Goal: Task Accomplishment & Management: Use online tool/utility

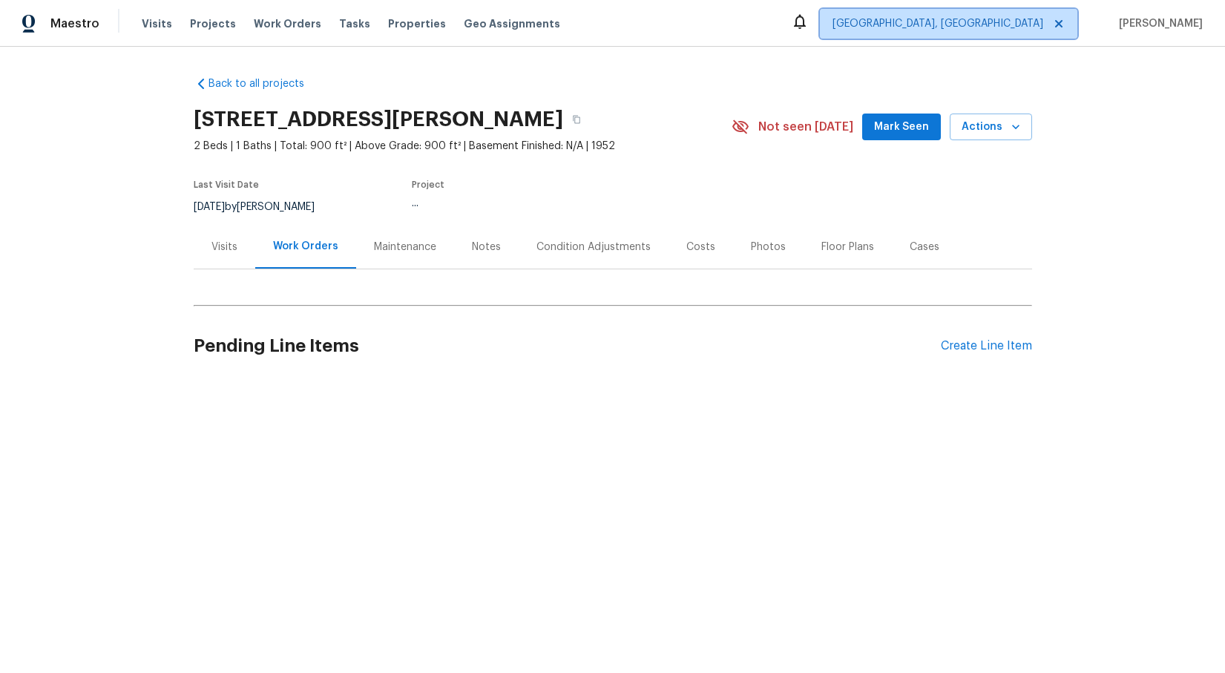
click at [1044, 27] on span "[GEOGRAPHIC_DATA], [GEOGRAPHIC_DATA]" at bounding box center [938, 23] width 211 height 15
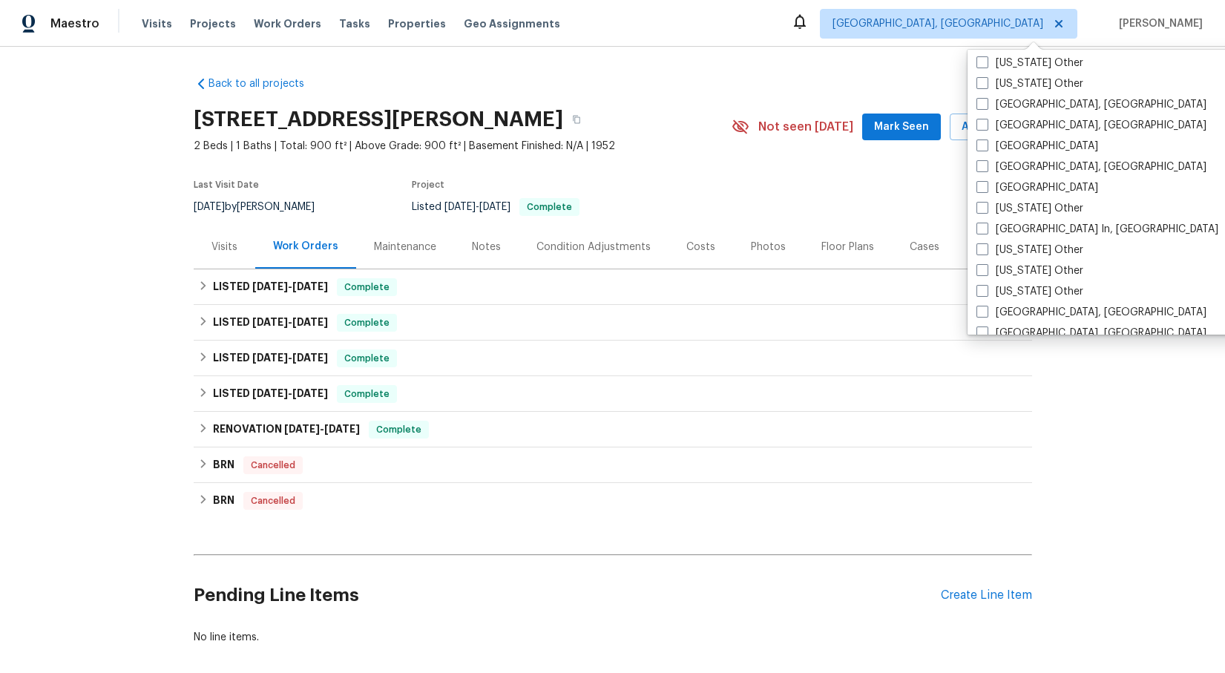
scroll to position [923, 0]
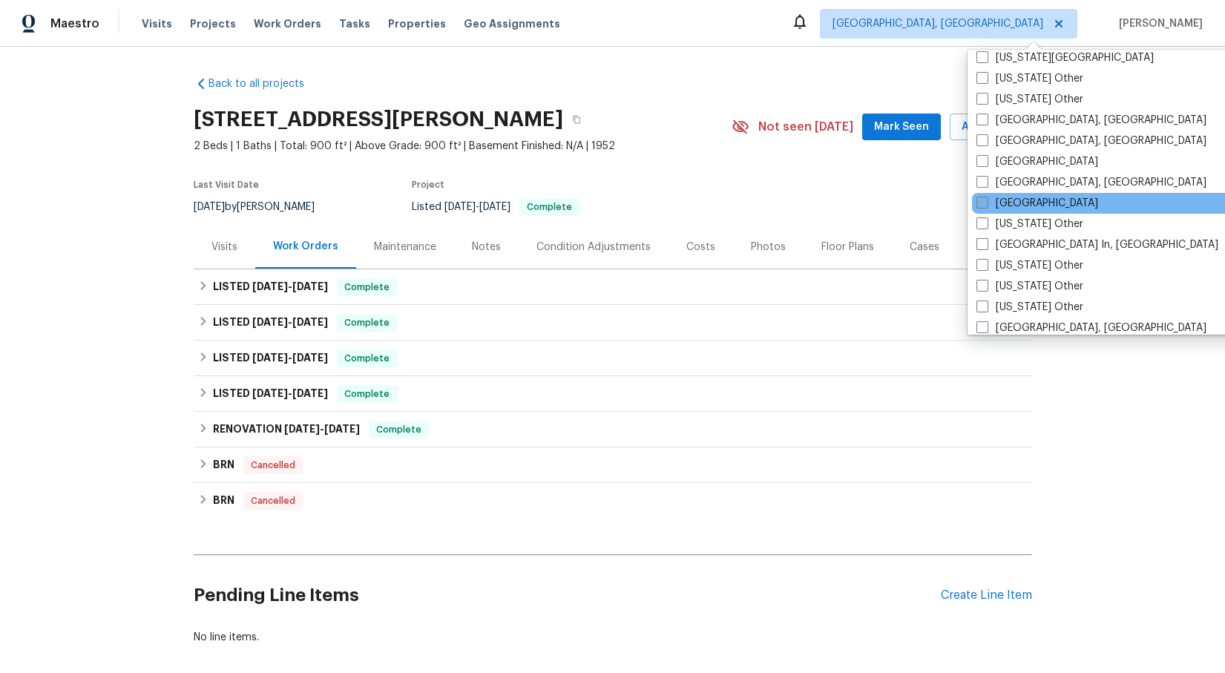
click at [986, 205] on span at bounding box center [983, 203] width 12 height 12
click at [986, 205] on input "[GEOGRAPHIC_DATA]" at bounding box center [982, 201] width 10 height 10
checkbox input "true"
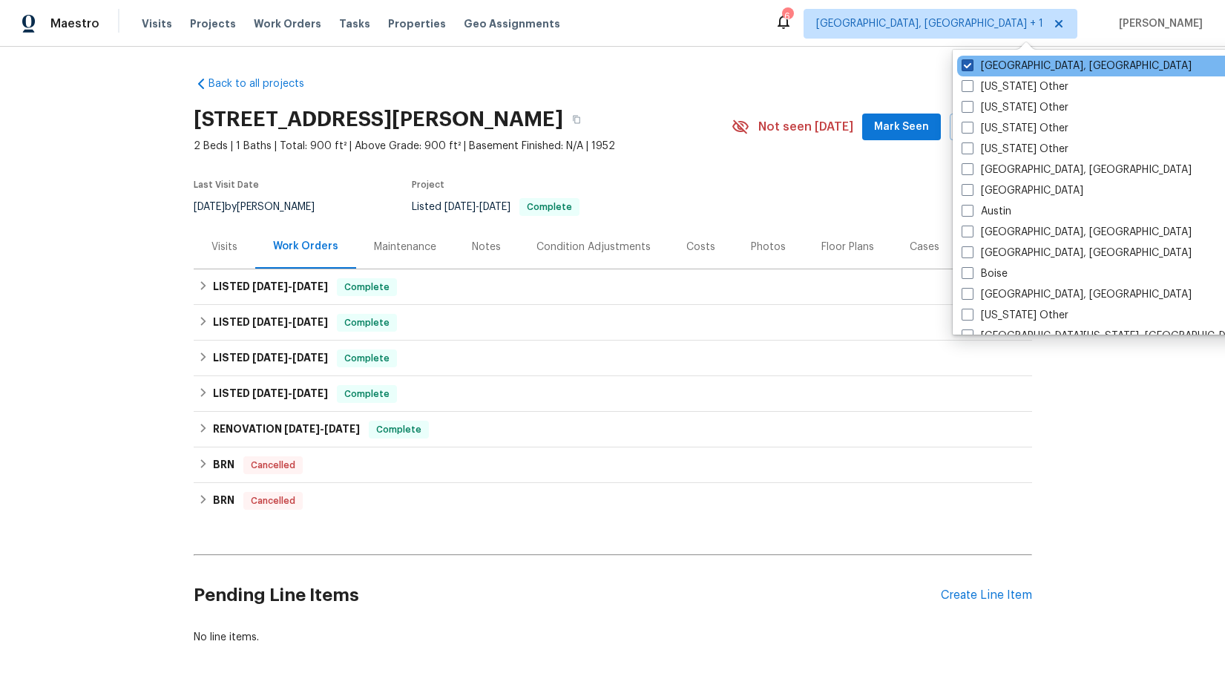
click at [969, 69] on span at bounding box center [968, 65] width 12 height 12
click at [969, 68] on input "[GEOGRAPHIC_DATA], [GEOGRAPHIC_DATA]" at bounding box center [967, 64] width 10 height 10
checkbox input "false"
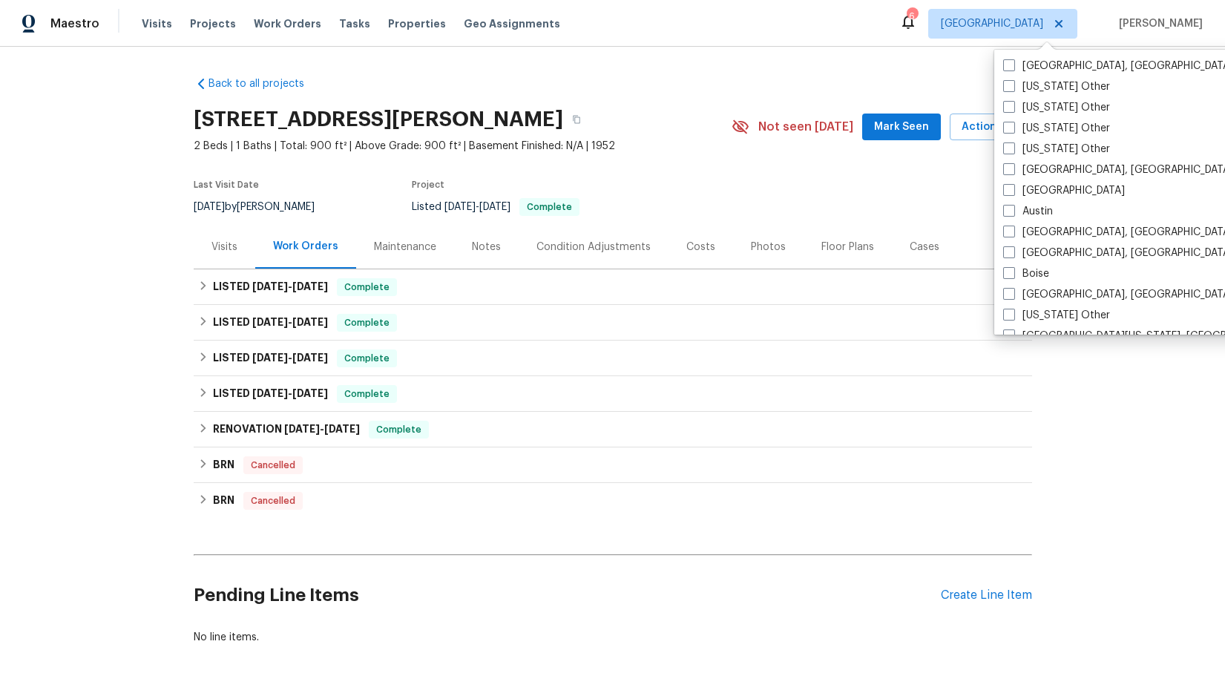
click at [701, 71] on div "Back to all projects [STREET_ADDRESS][PERSON_NAME] 2 Beds | 1 Baths | Total: 90…" at bounding box center [613, 361] width 839 height 592
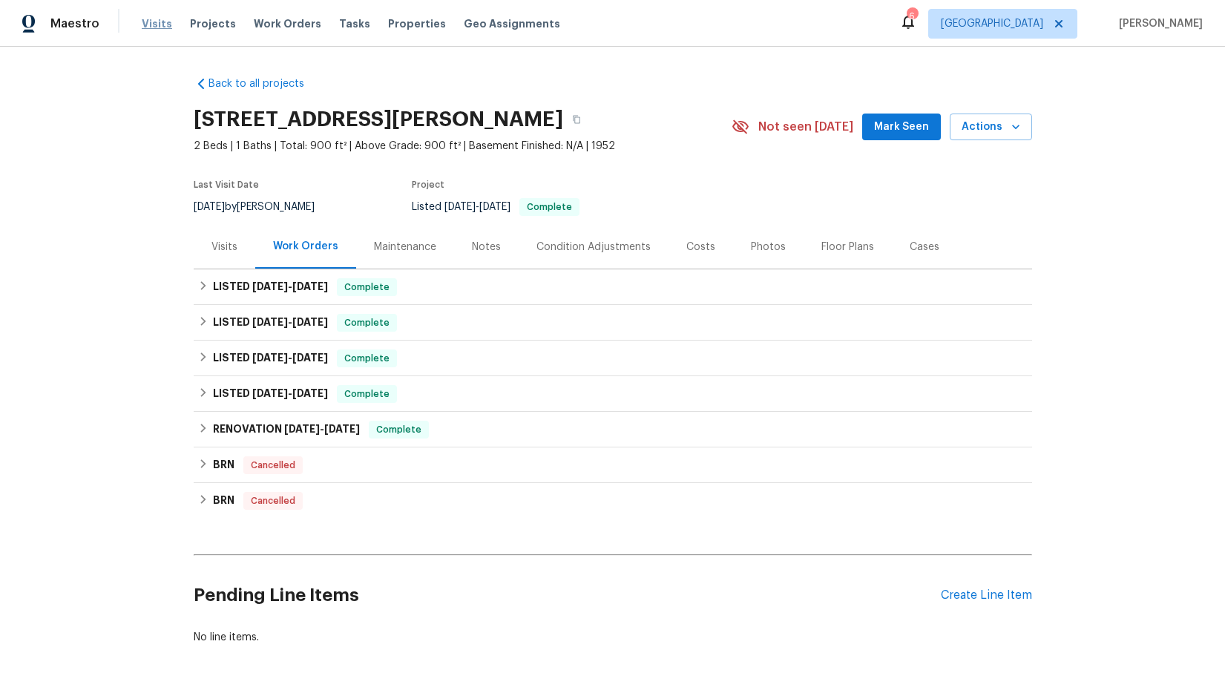
click at [164, 24] on span "Visits" at bounding box center [157, 23] width 30 height 15
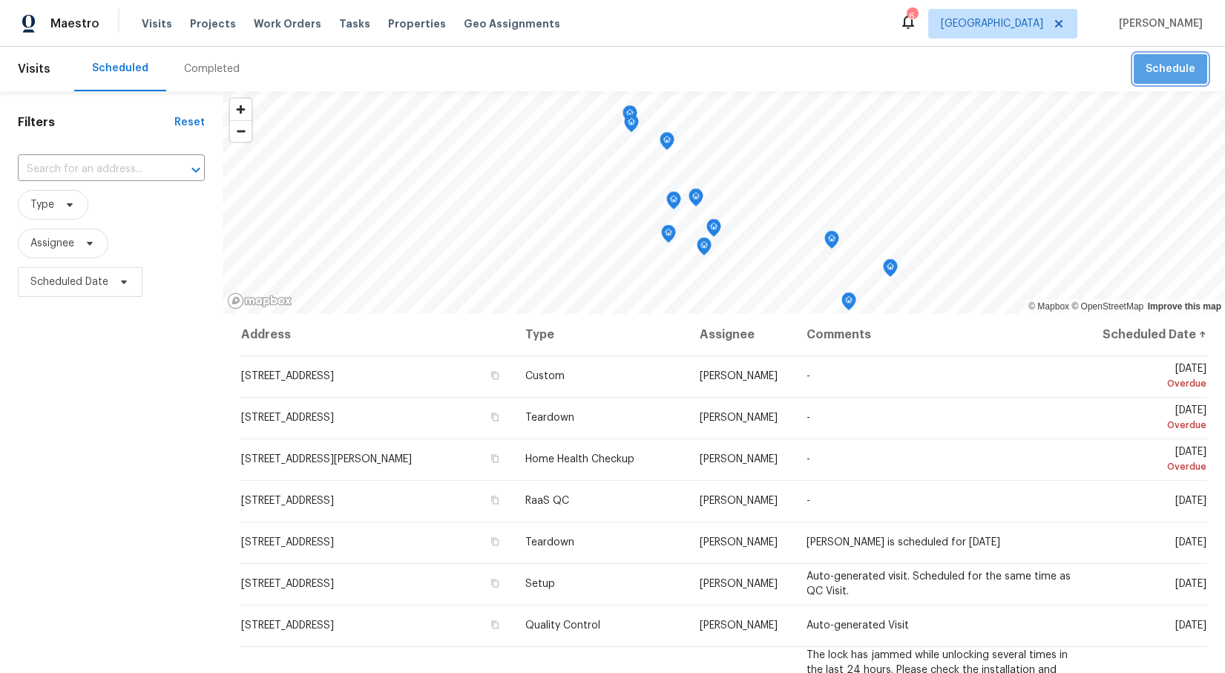
click at [1167, 79] on button "Schedule" at bounding box center [1170, 69] width 73 height 30
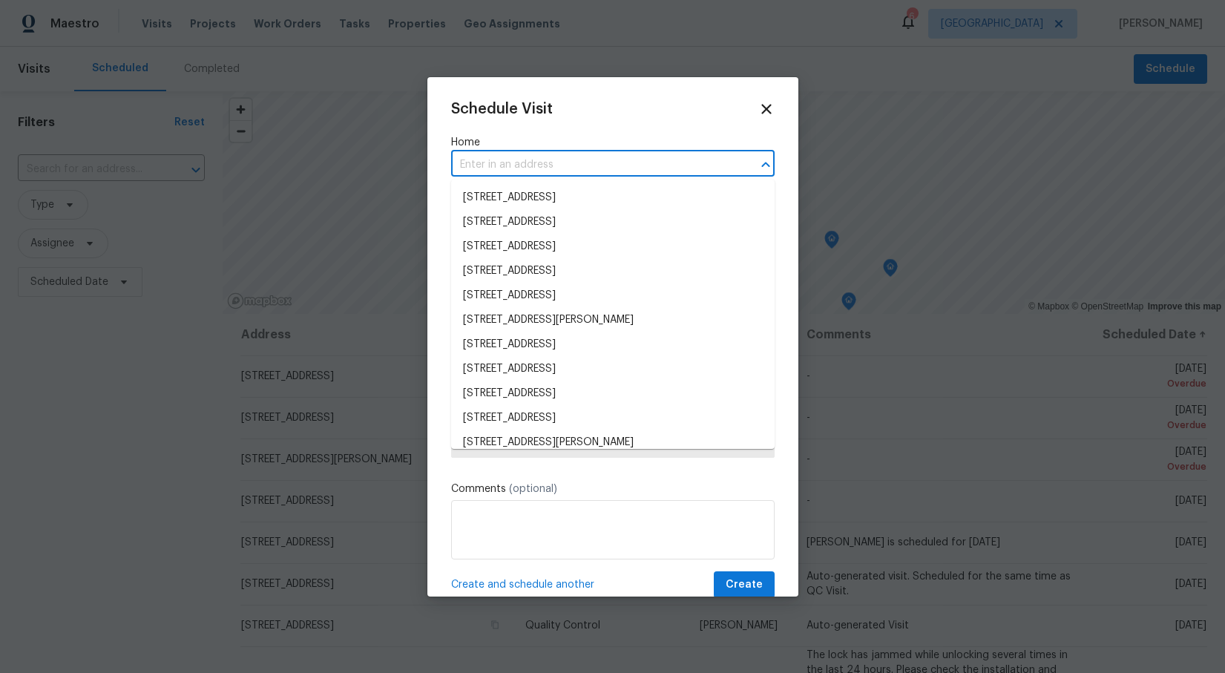
click at [496, 168] on input "text" at bounding box center [592, 165] width 282 height 23
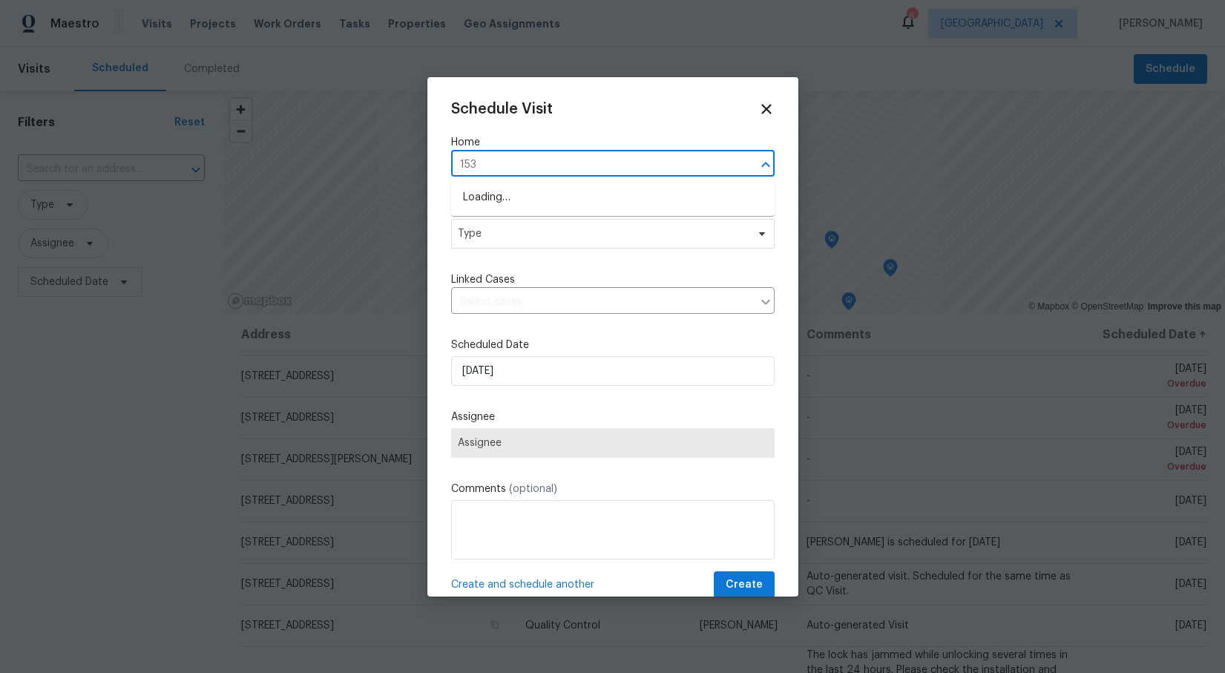
type input "1534"
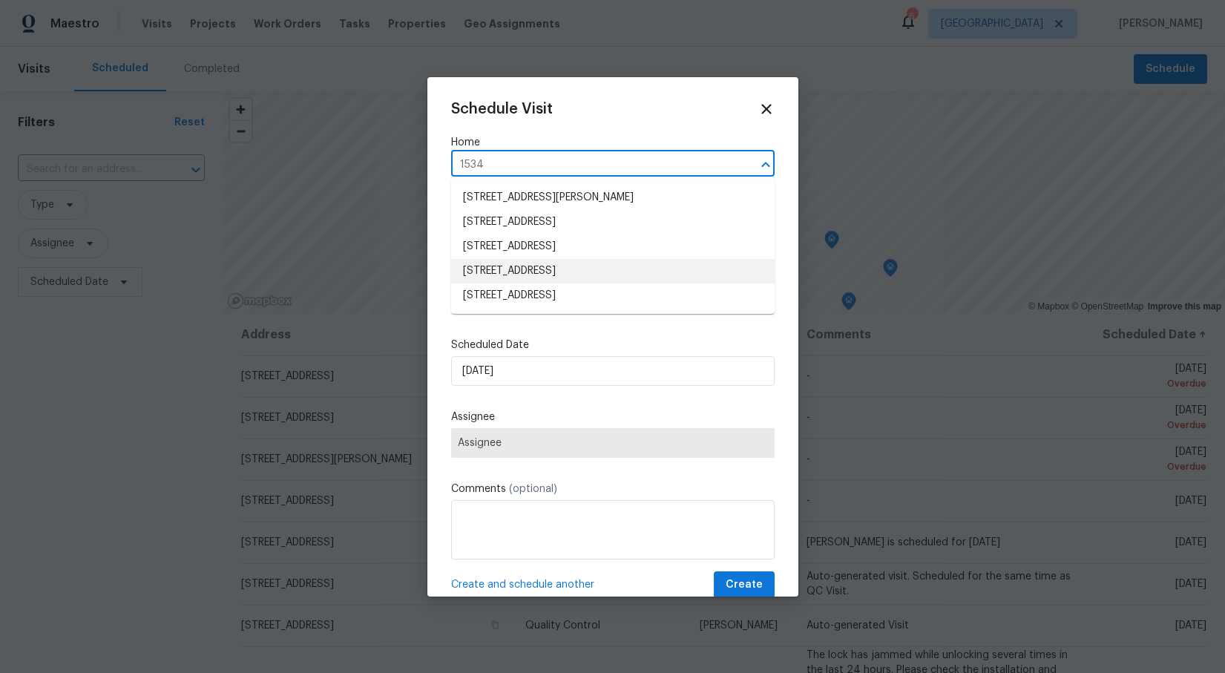
click at [505, 266] on li "[STREET_ADDRESS]" at bounding box center [613, 271] width 324 height 24
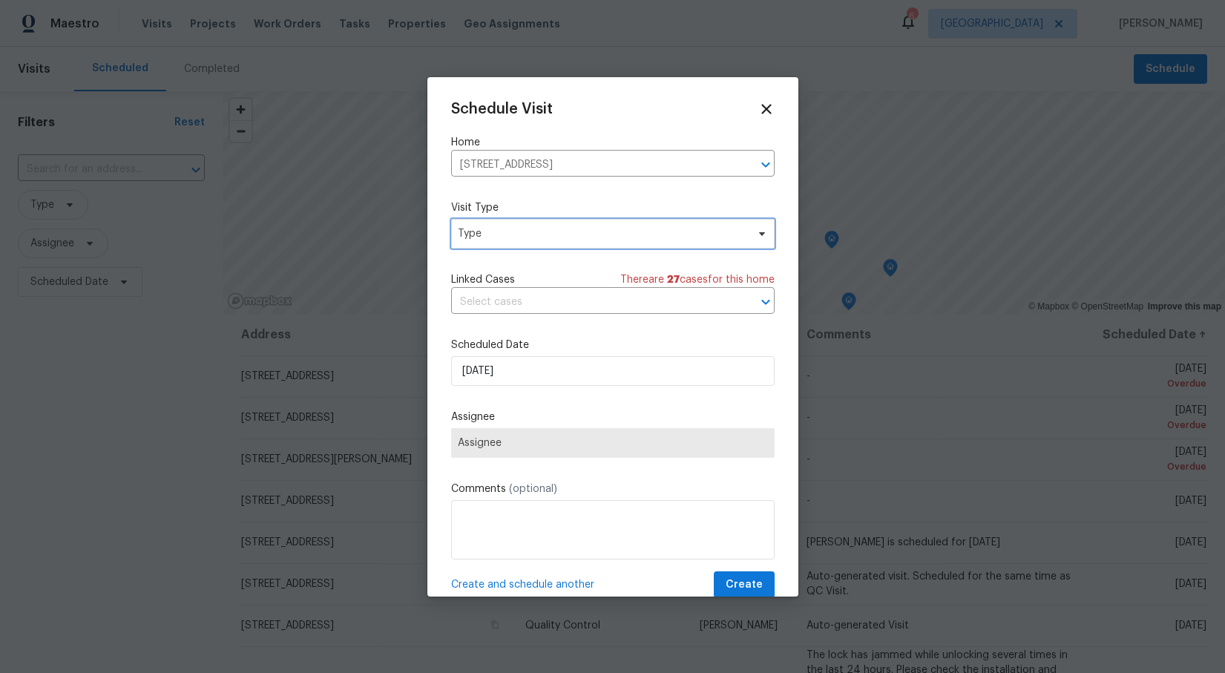
click at [762, 232] on icon at bounding box center [762, 234] width 12 height 12
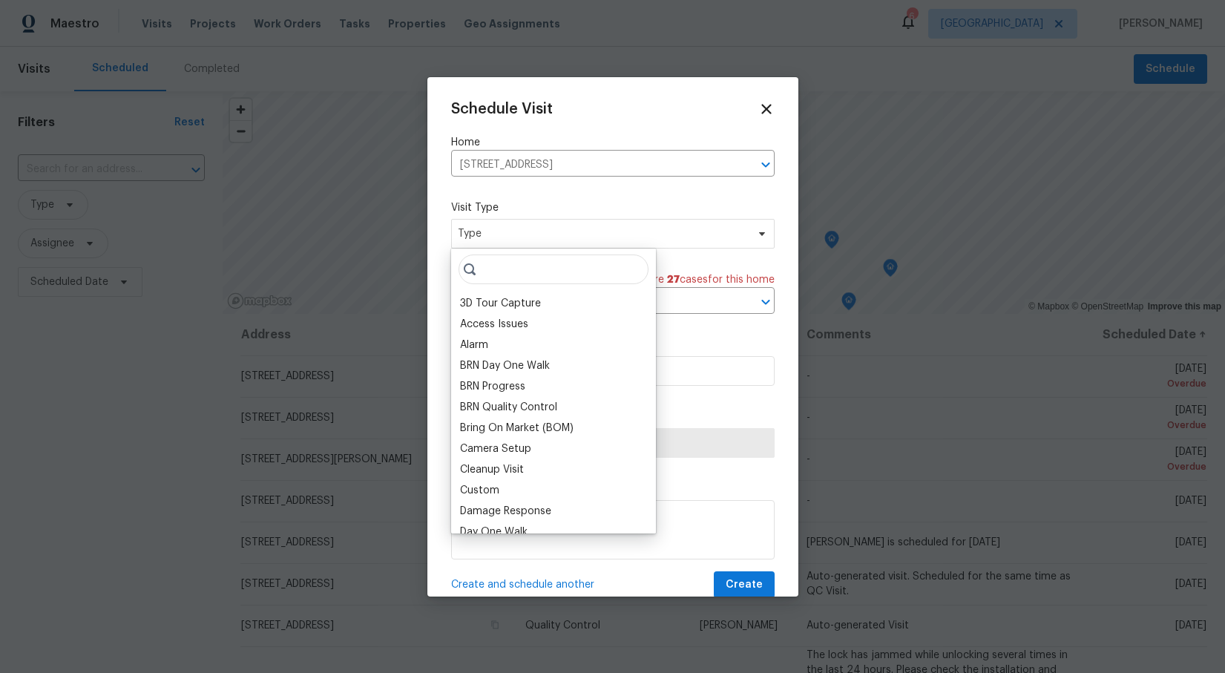
click at [496, 485] on div "Custom" at bounding box center [479, 490] width 39 height 15
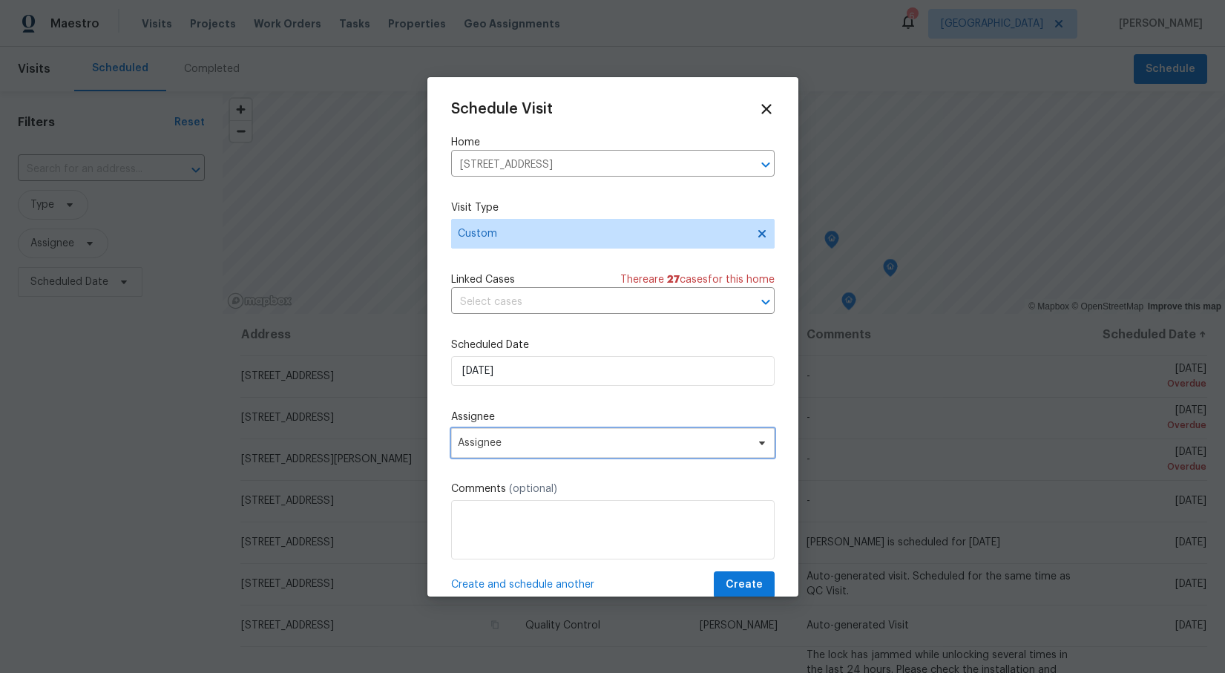
click at [509, 440] on span "Assignee" at bounding box center [603, 443] width 291 height 12
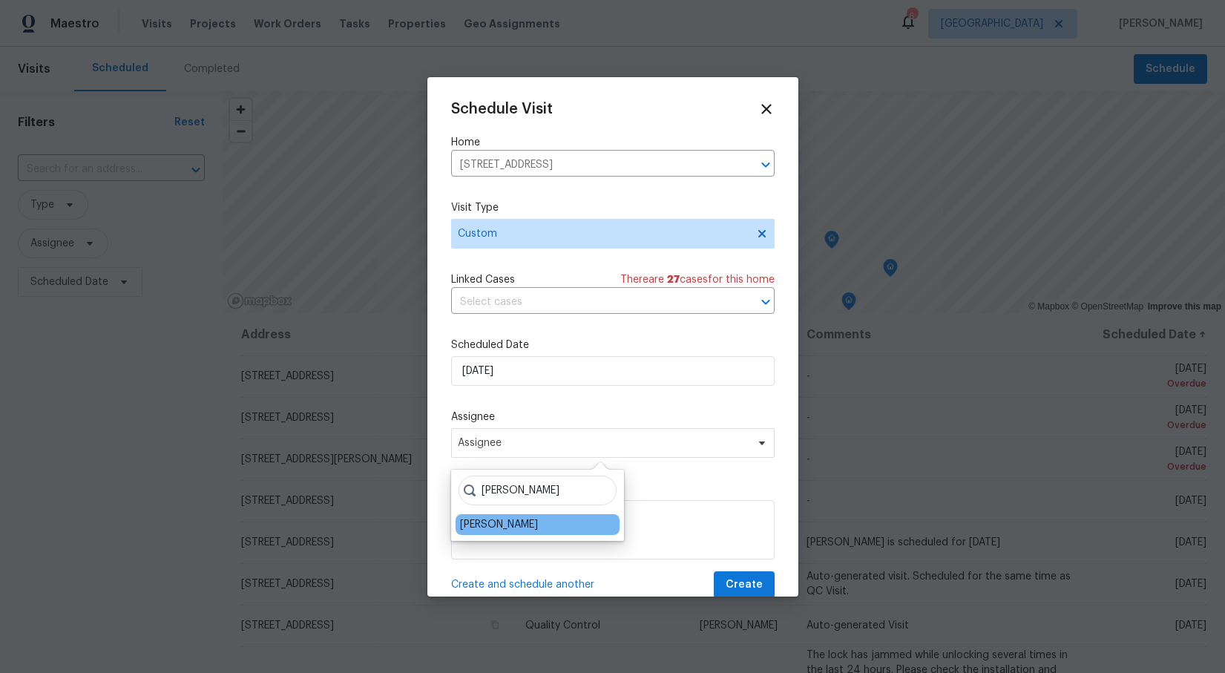
type input "[PERSON_NAME]"
click at [474, 534] on div "[PERSON_NAME]" at bounding box center [538, 524] width 164 height 21
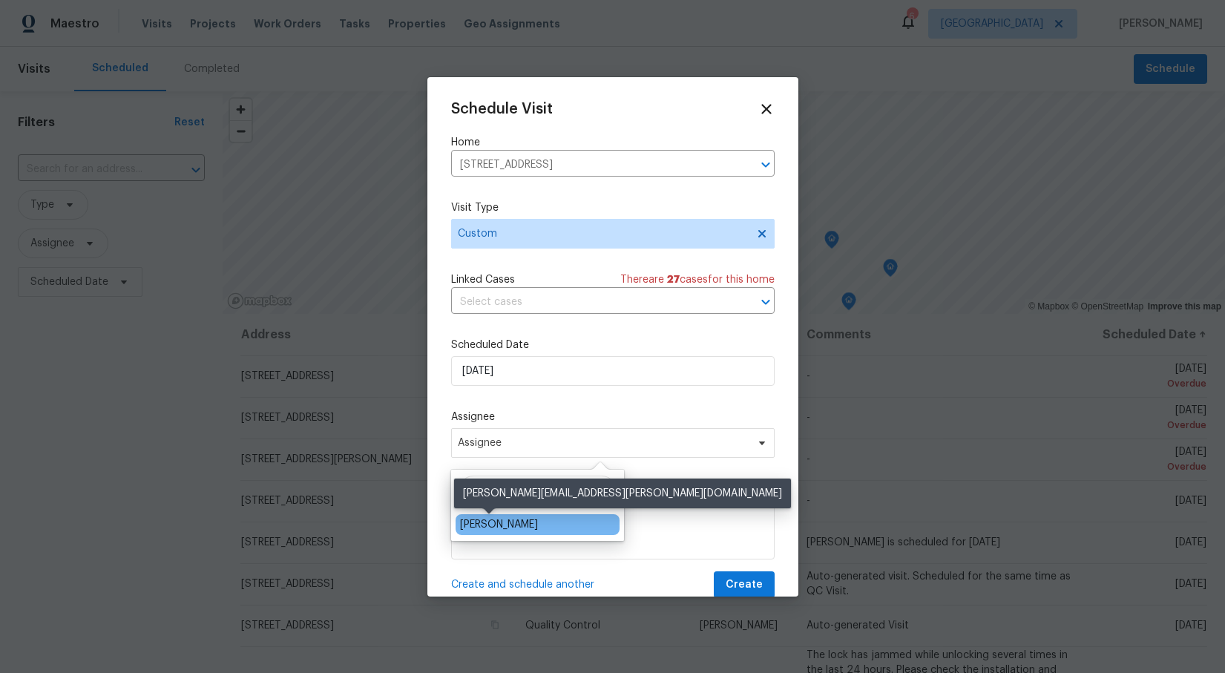
click at [482, 524] on div "[PERSON_NAME]" at bounding box center [499, 524] width 78 height 15
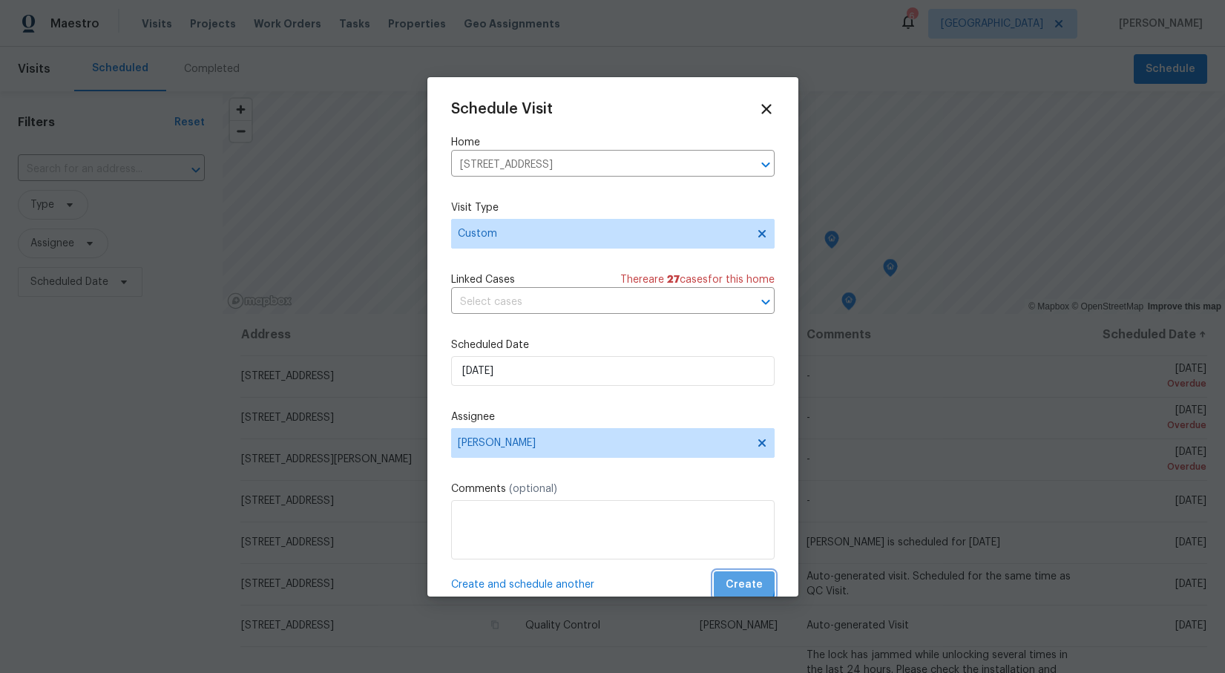
click at [738, 583] on span "Create" at bounding box center [744, 585] width 37 height 19
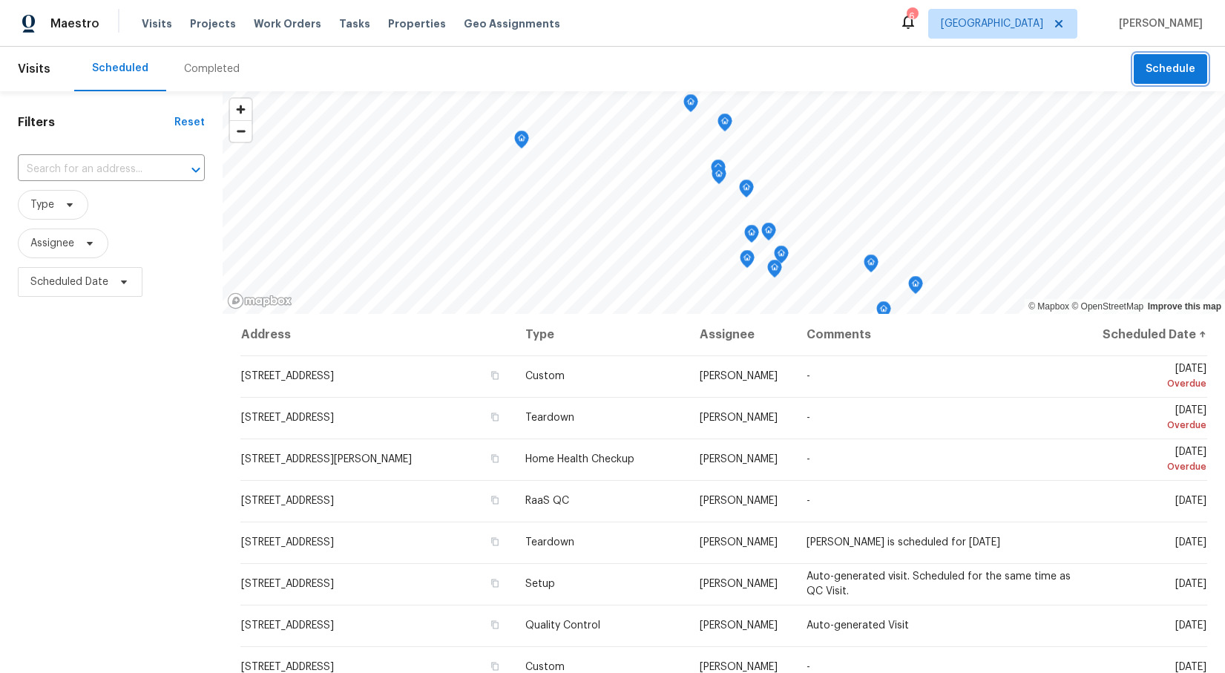
click at [1192, 75] on span "Schedule" at bounding box center [1171, 69] width 50 height 19
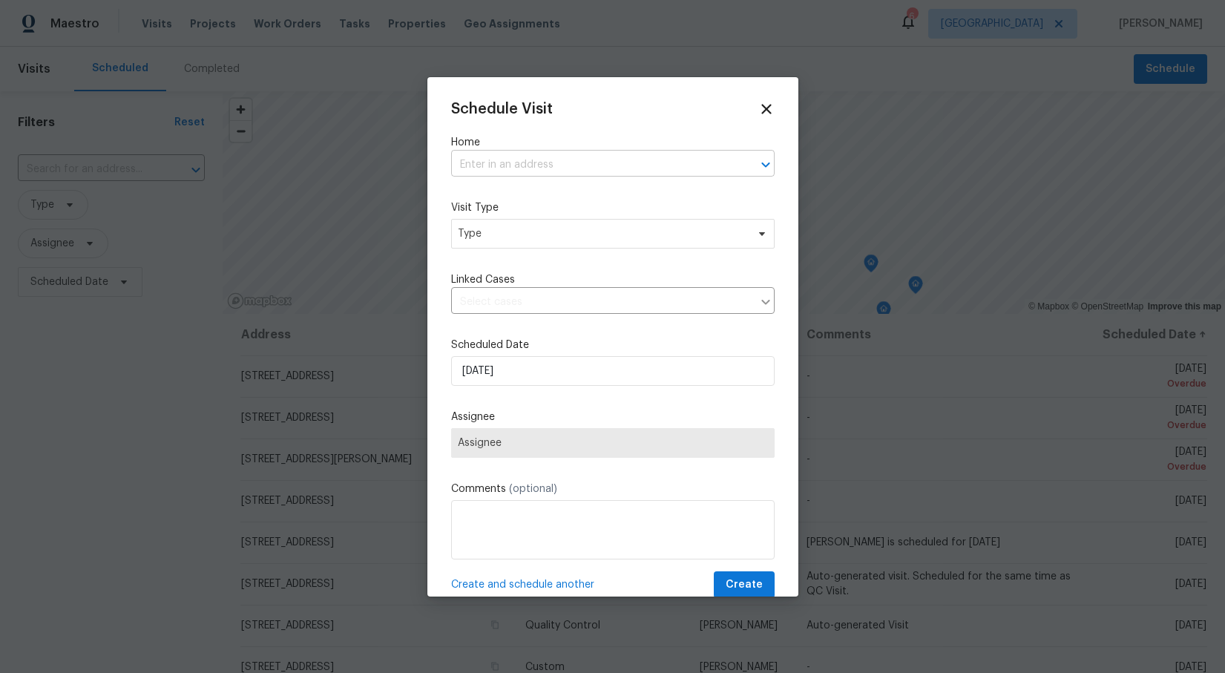
click at [531, 165] on input "text" at bounding box center [592, 165] width 282 height 23
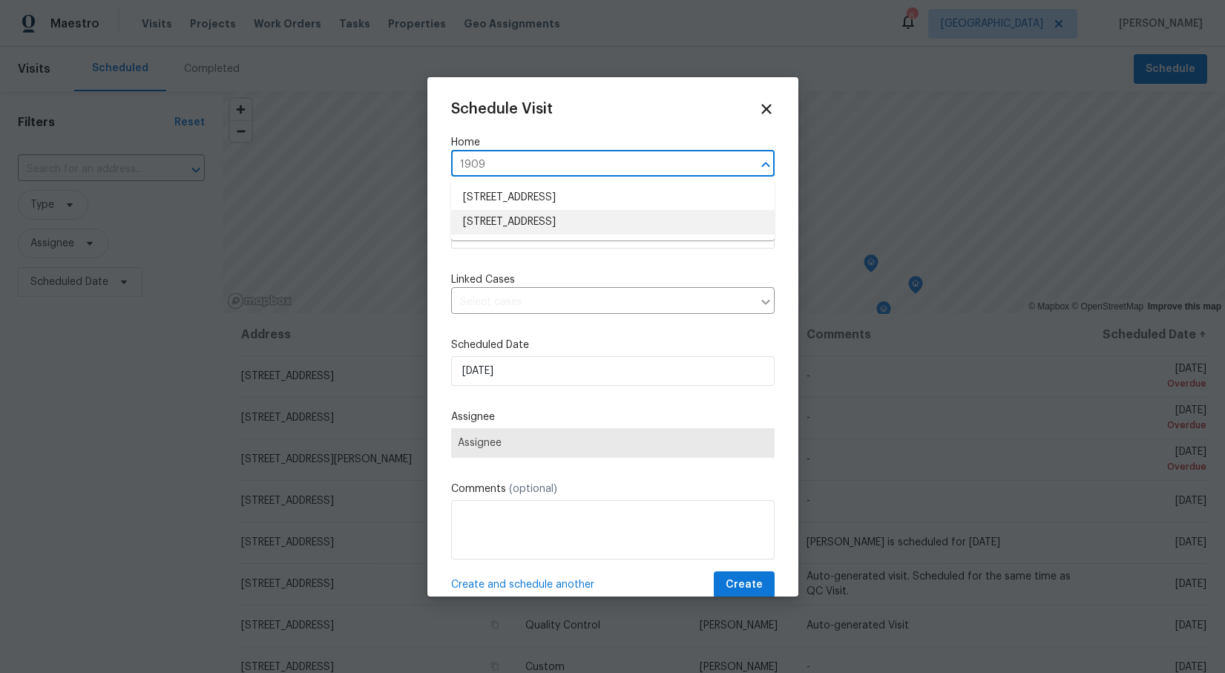
type input "1909"
type input "1908"
click at [514, 243] on li "[STREET_ADDRESS][PERSON_NAME]" at bounding box center [613, 247] width 324 height 24
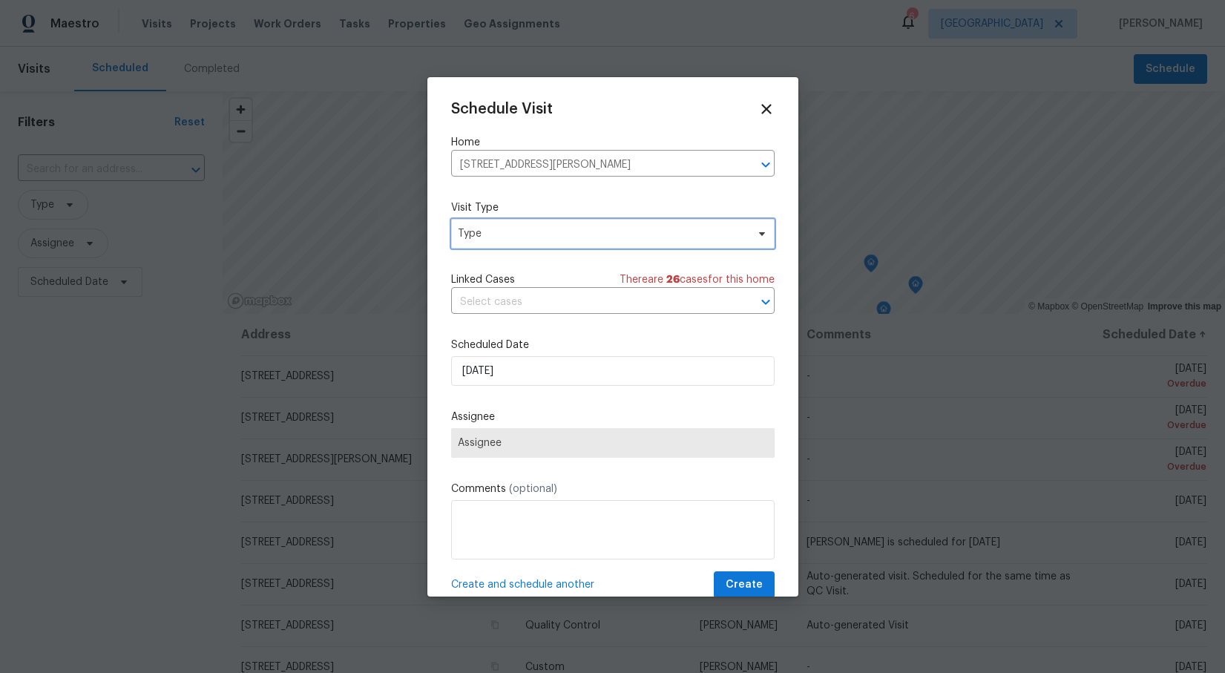
click at [763, 237] on icon at bounding box center [762, 234] width 12 height 12
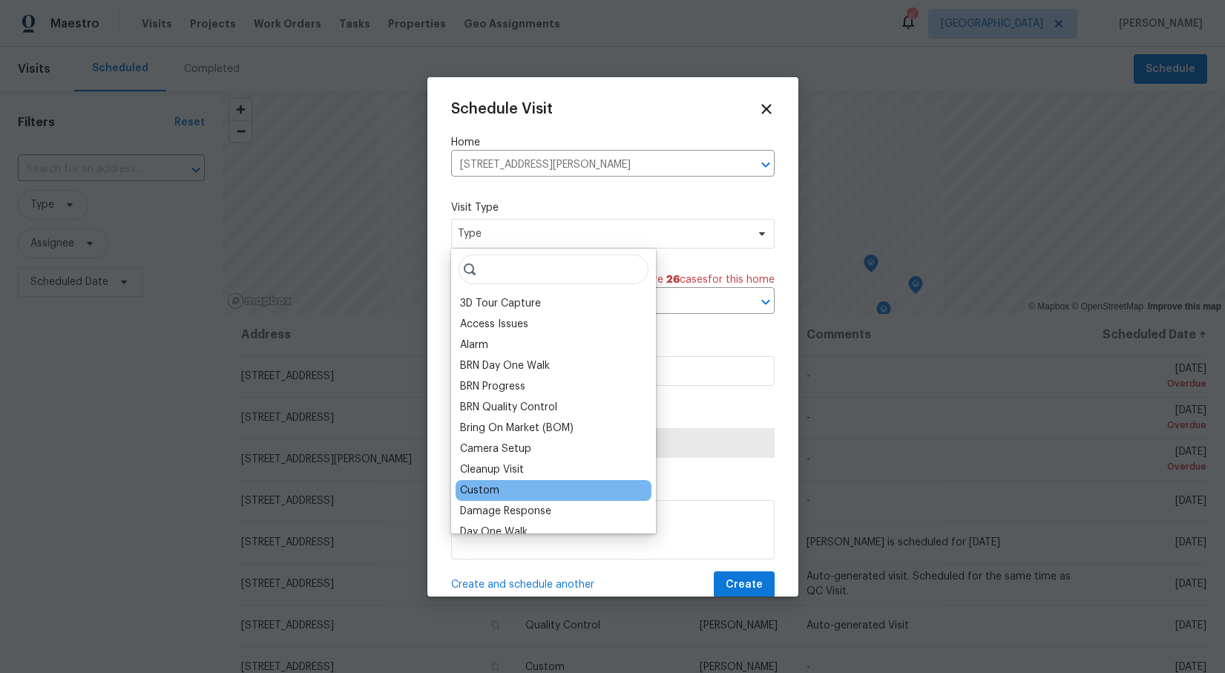
click at [494, 483] on div "Custom" at bounding box center [479, 490] width 39 height 15
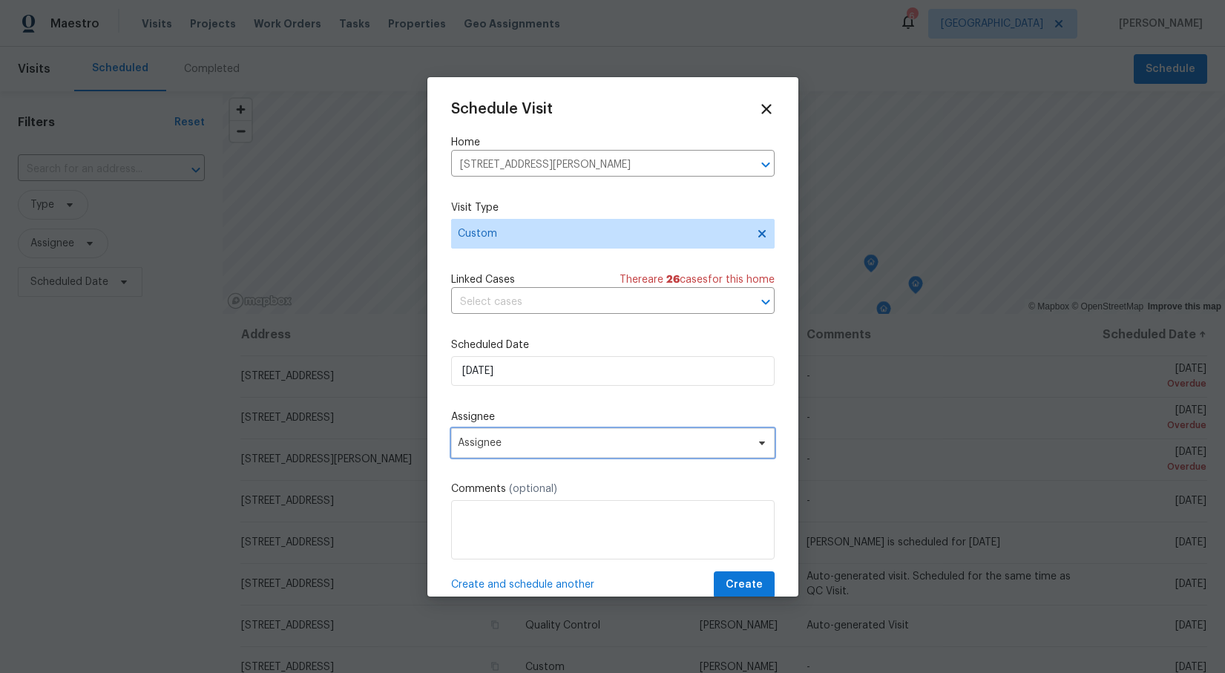
click at [607, 442] on span "Assignee" at bounding box center [603, 443] width 291 height 12
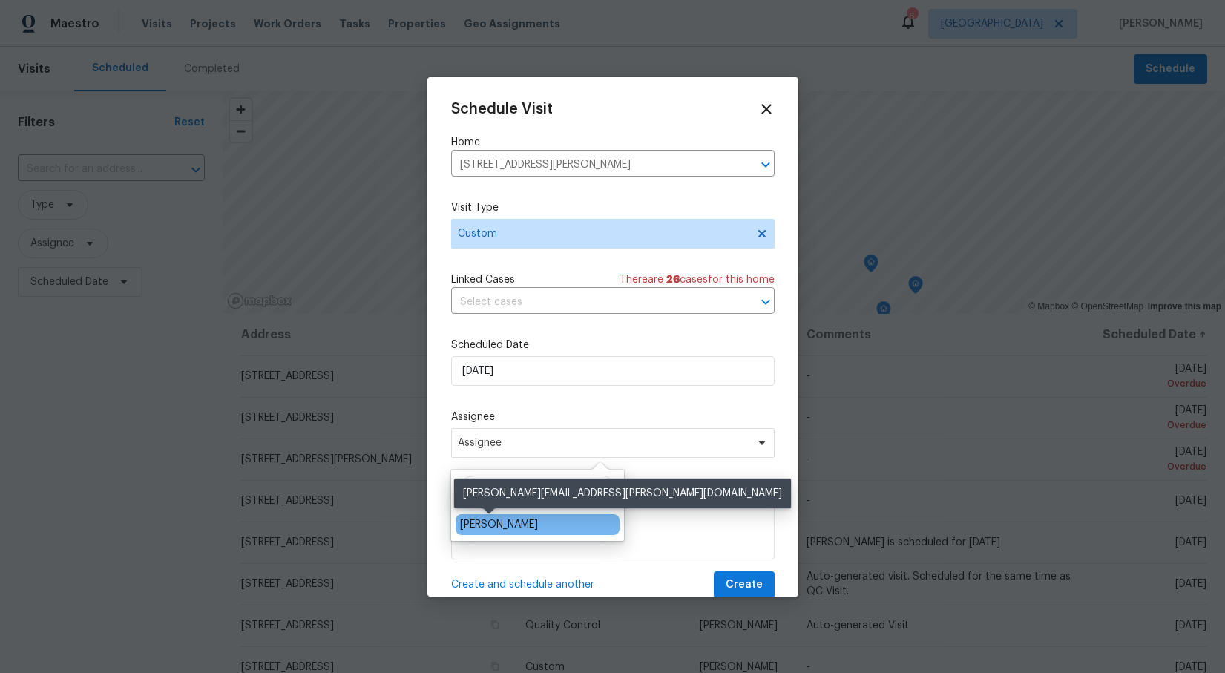
type input "[PERSON_NAME]"
click at [478, 524] on div "[PERSON_NAME]" at bounding box center [499, 524] width 78 height 15
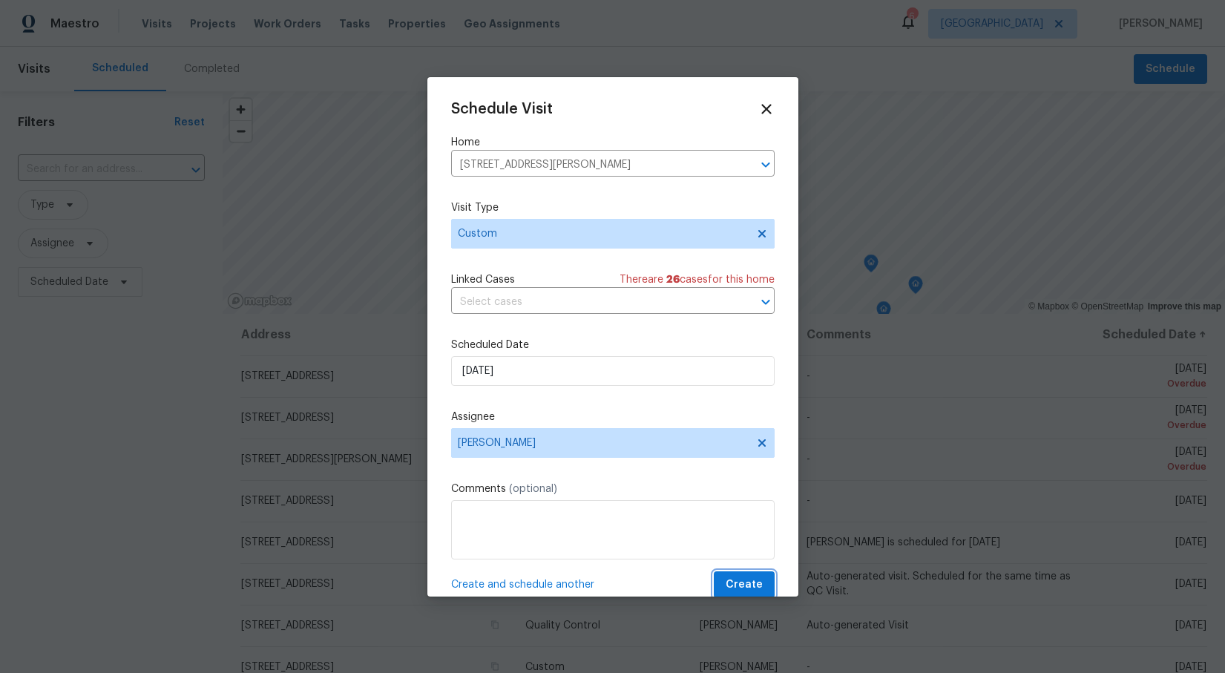
click at [741, 576] on button "Create" at bounding box center [744, 585] width 61 height 27
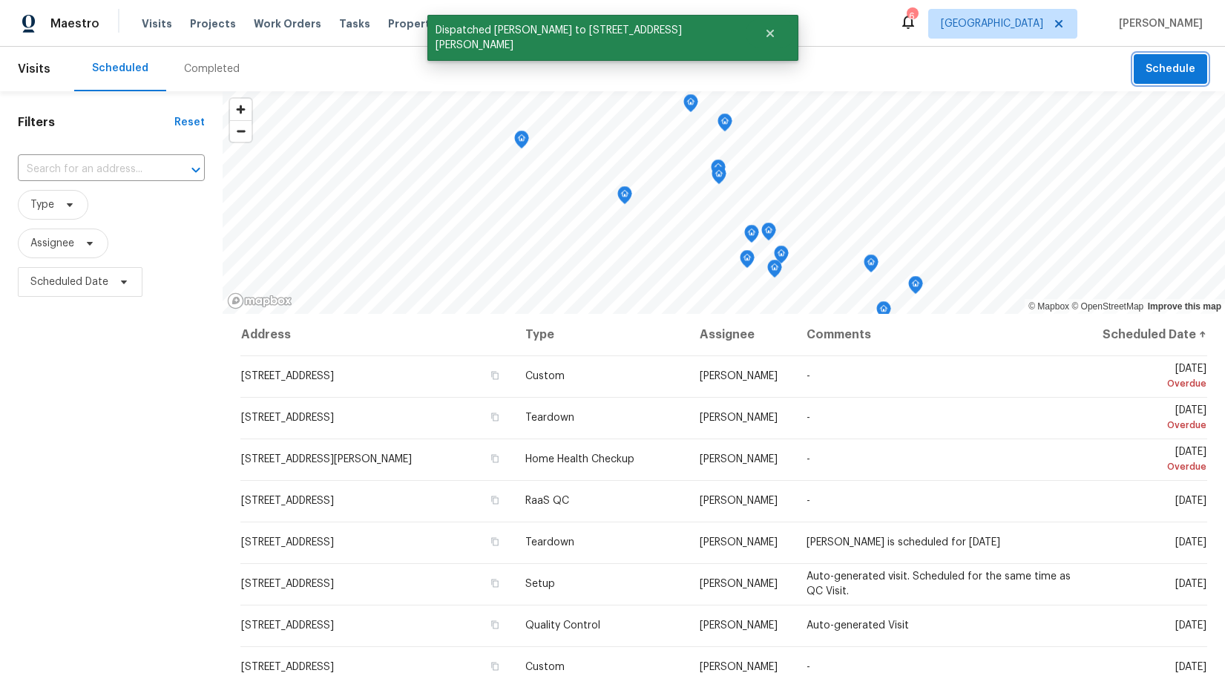
click at [1179, 58] on button "Schedule" at bounding box center [1170, 69] width 73 height 30
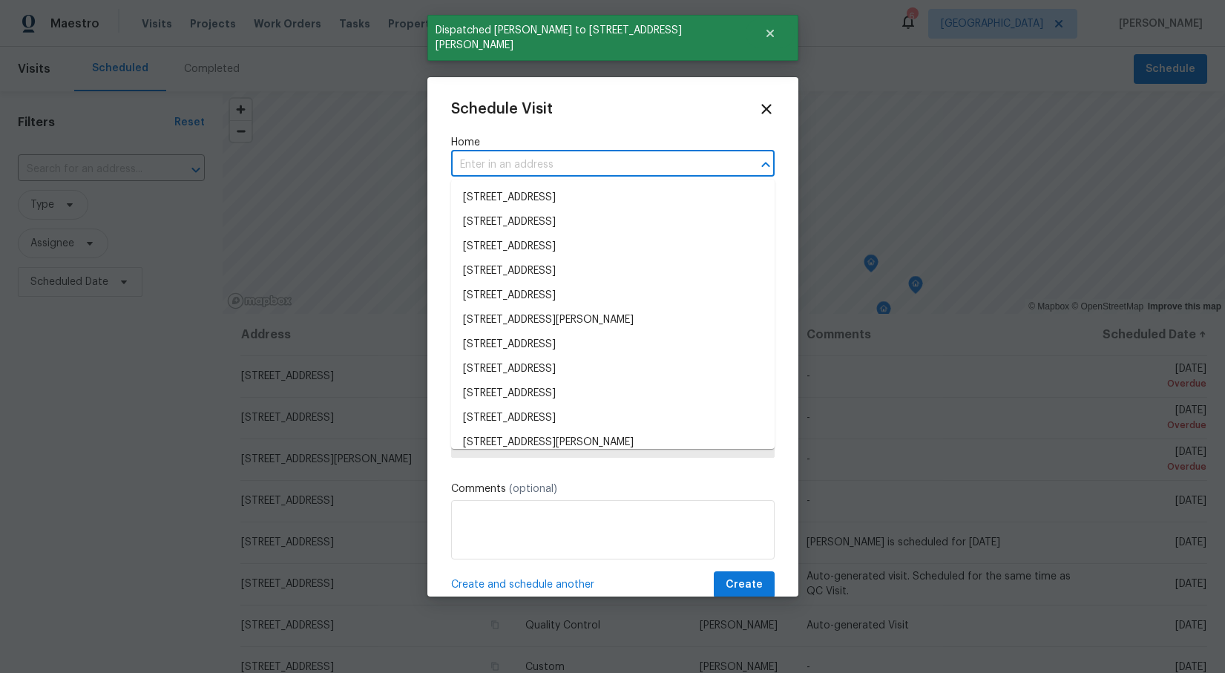
click at [491, 160] on input "text" at bounding box center [592, 165] width 282 height 23
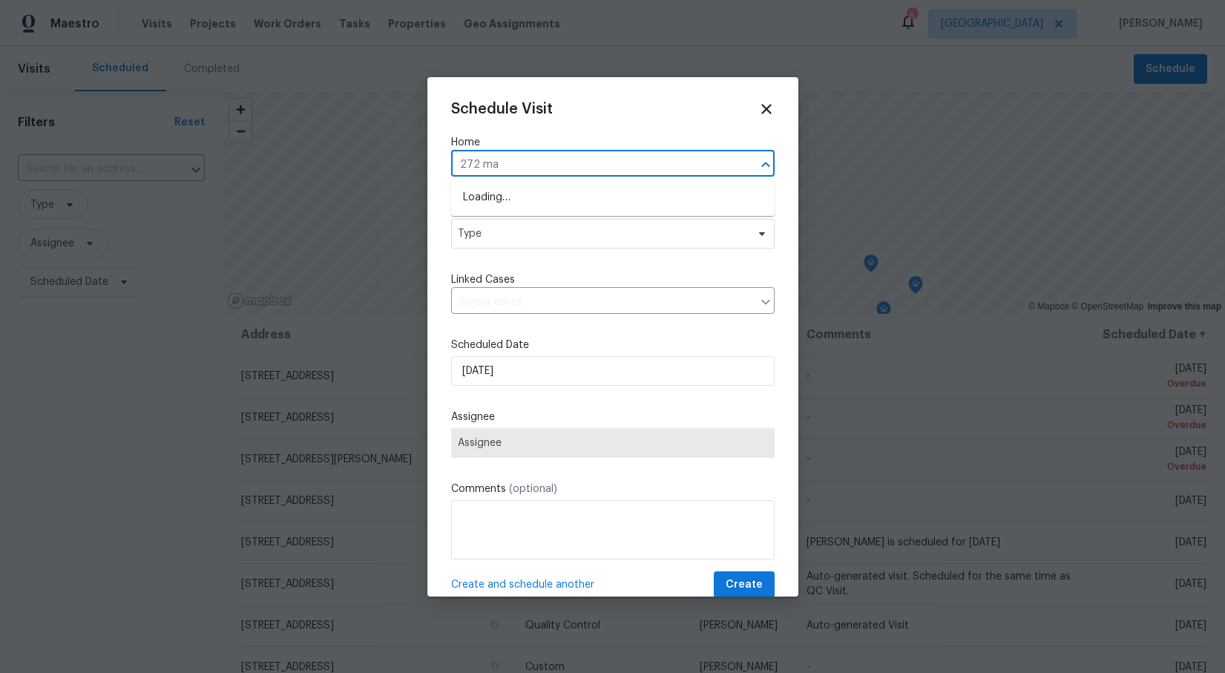
type input "272 man"
click at [534, 196] on li "[STREET_ADDRESS]" at bounding box center [613, 198] width 324 height 24
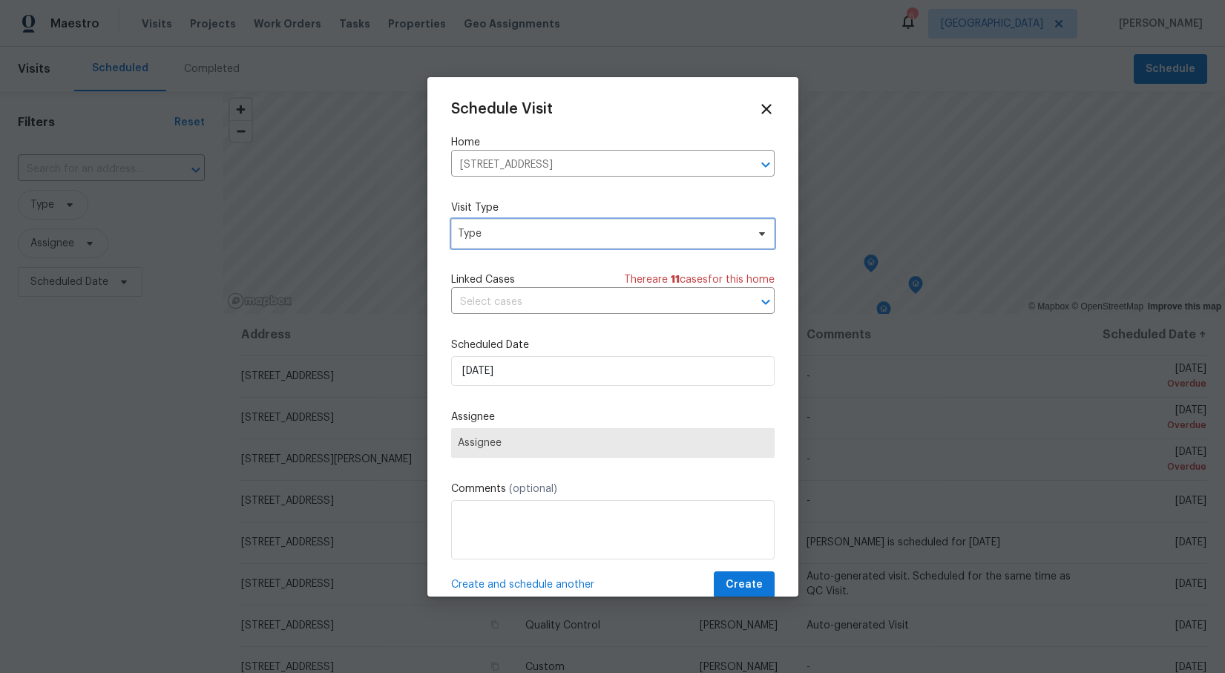
click at [714, 237] on span "Type" at bounding box center [602, 233] width 289 height 15
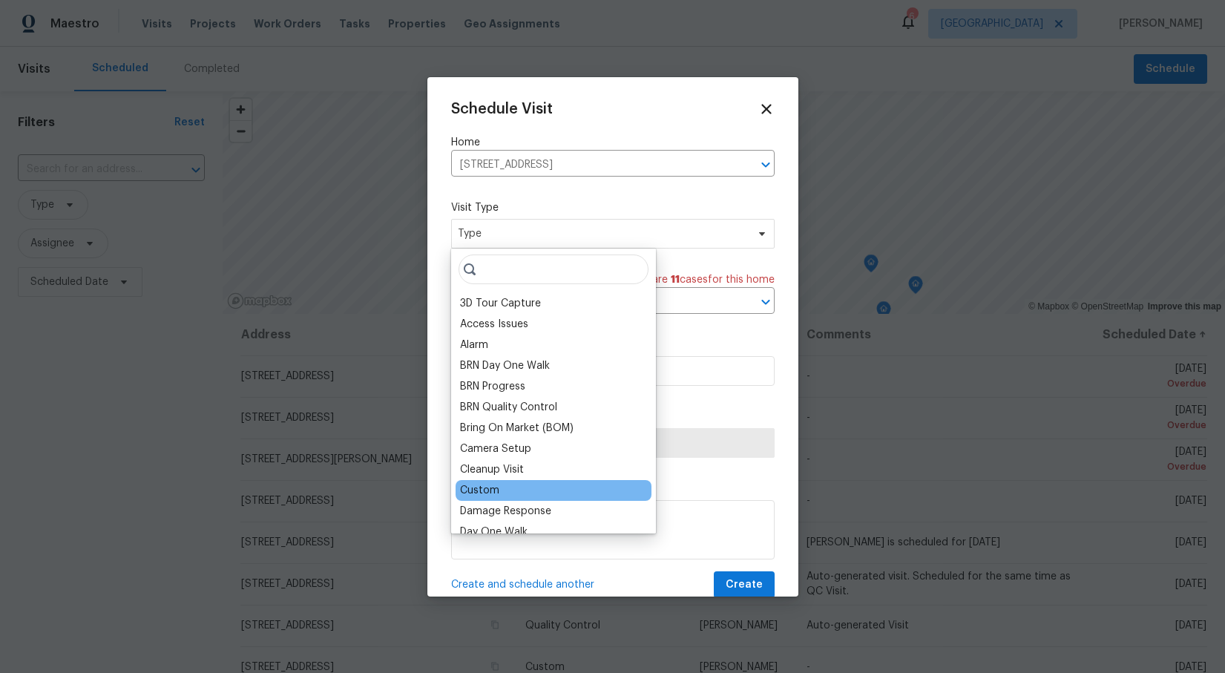
click at [488, 485] on div "Custom" at bounding box center [479, 490] width 39 height 15
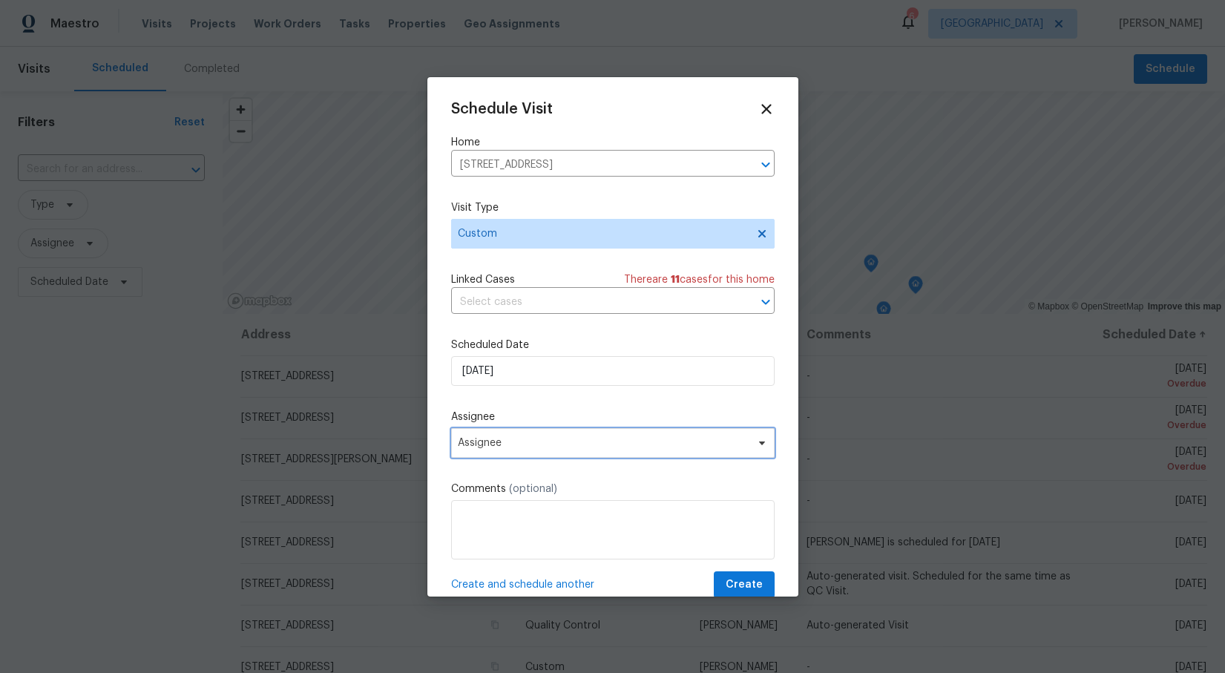
click at [609, 436] on span "Assignee" at bounding box center [613, 443] width 324 height 30
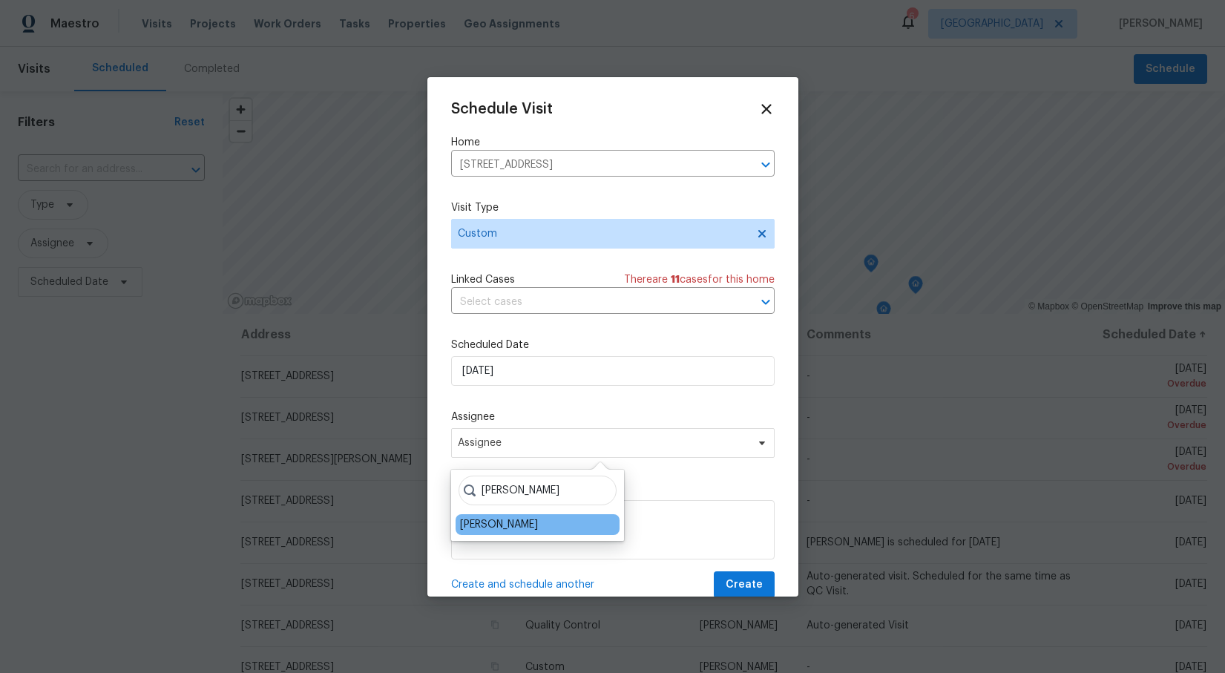
type input "[PERSON_NAME]"
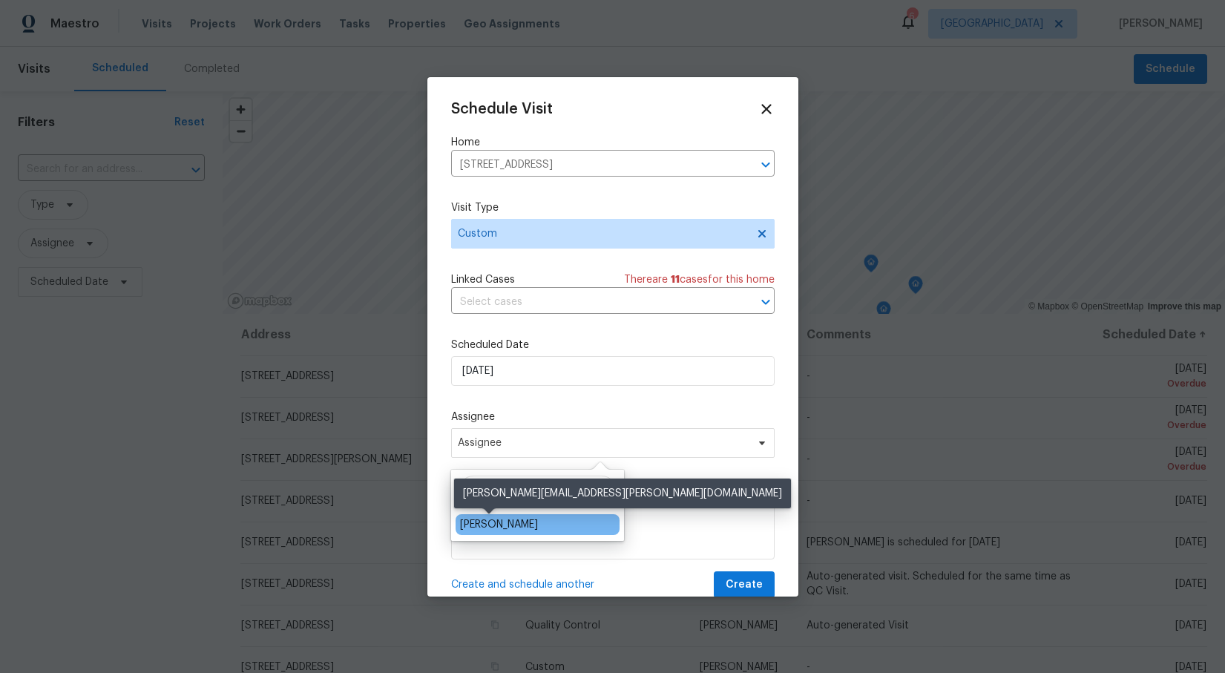
click at [515, 517] on div "[PERSON_NAME]" at bounding box center [499, 524] width 78 height 15
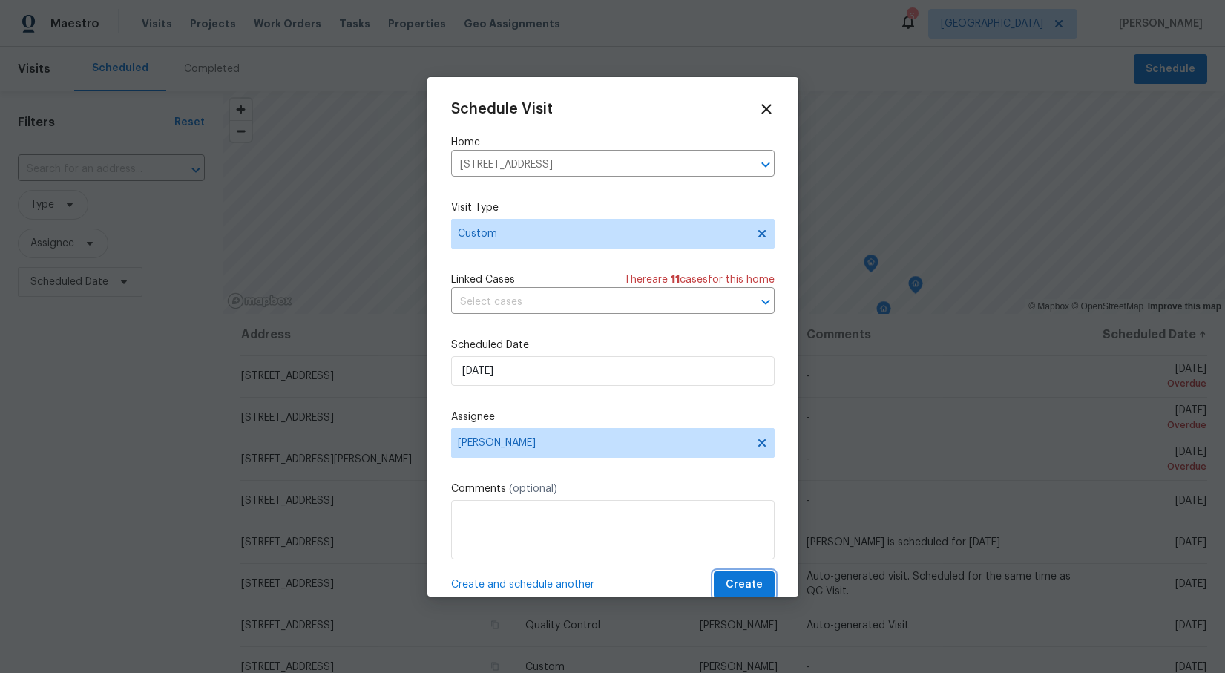
click at [730, 576] on button "Create" at bounding box center [744, 585] width 61 height 27
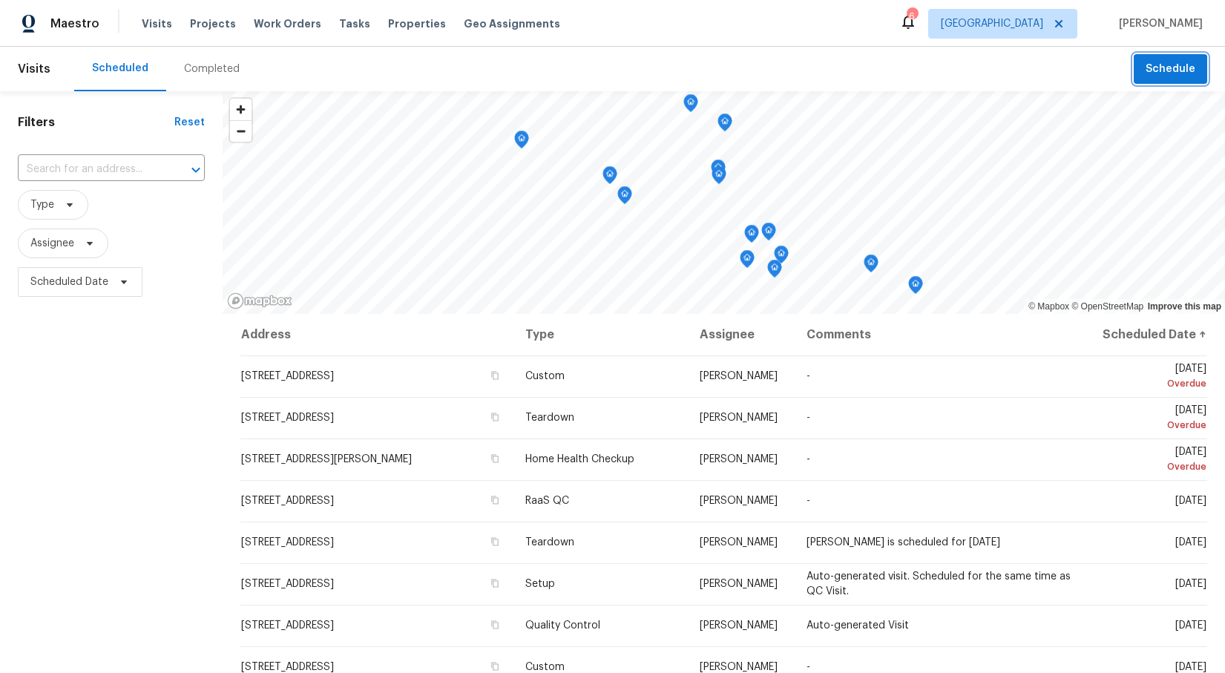
click at [1168, 68] on span "Schedule" at bounding box center [1171, 69] width 50 height 19
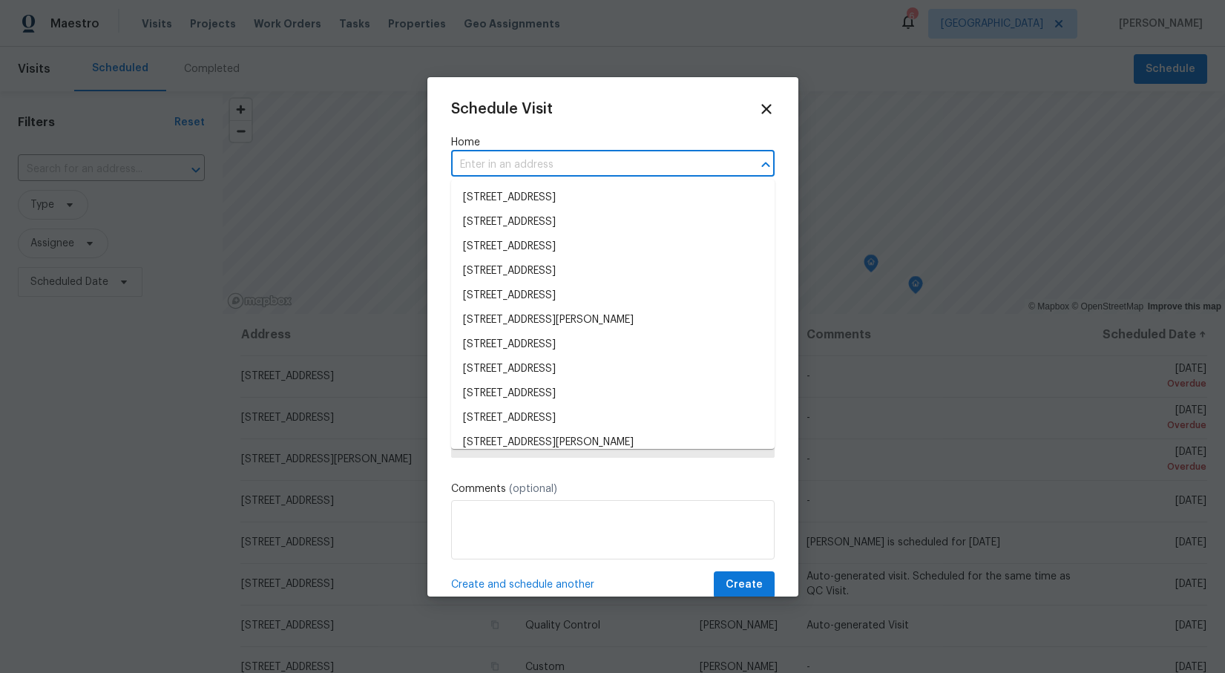
click at [505, 166] on input "text" at bounding box center [592, 165] width 282 height 23
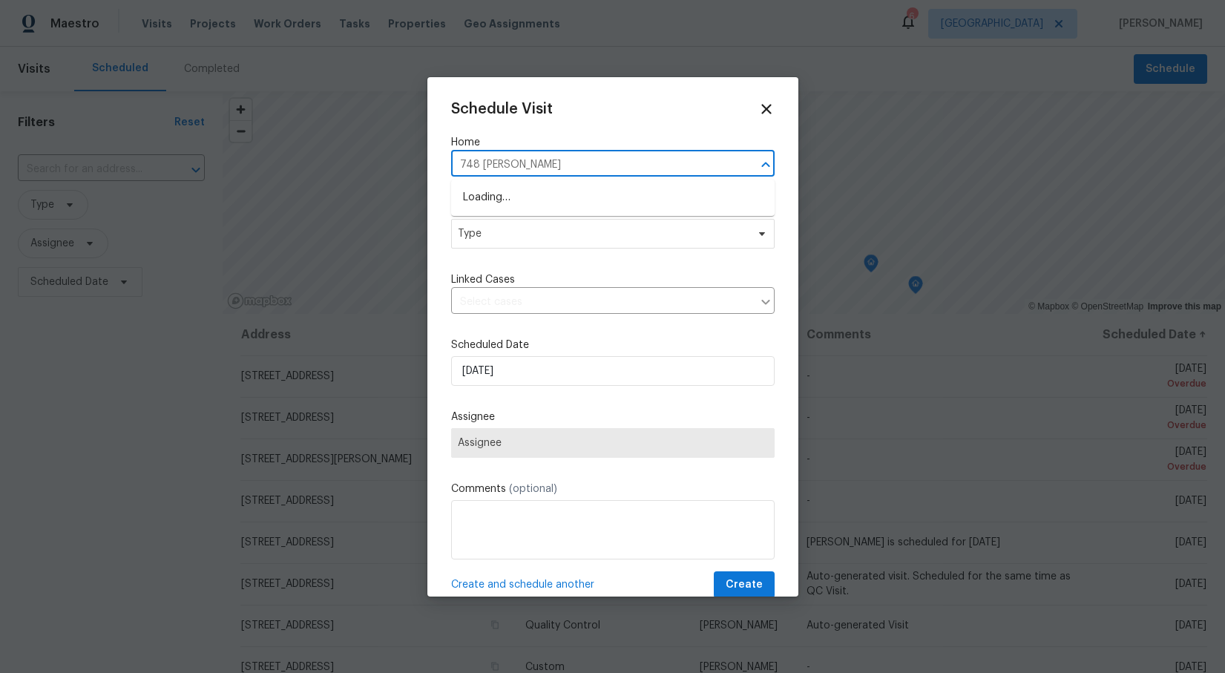
type input "748 [PERSON_NAME]"
drag, startPoint x: 570, startPoint y: 161, endPoint x: 442, endPoint y: 163, distance: 128.4
click at [442, 163] on div "Schedule Visit Home 748 [PERSON_NAME] ​ Visit Type Type Linked Cases ​ Schedule…" at bounding box center [613, 337] width 371 height 520
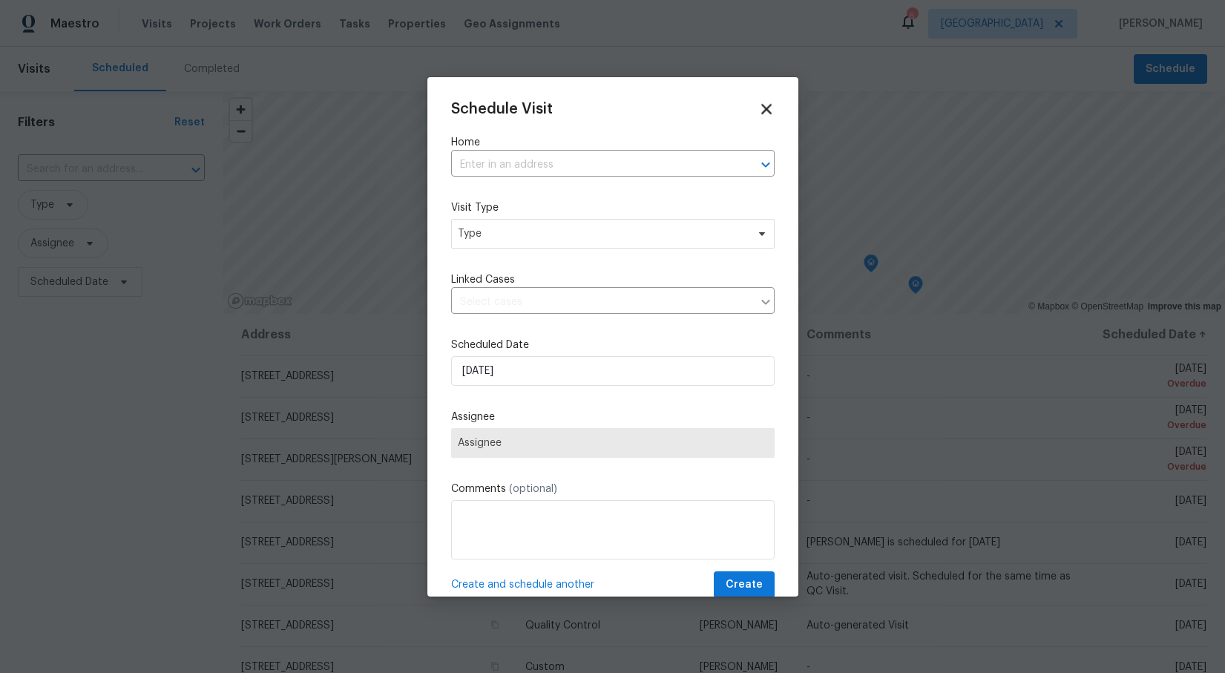
click at [764, 110] on icon at bounding box center [767, 109] width 10 height 10
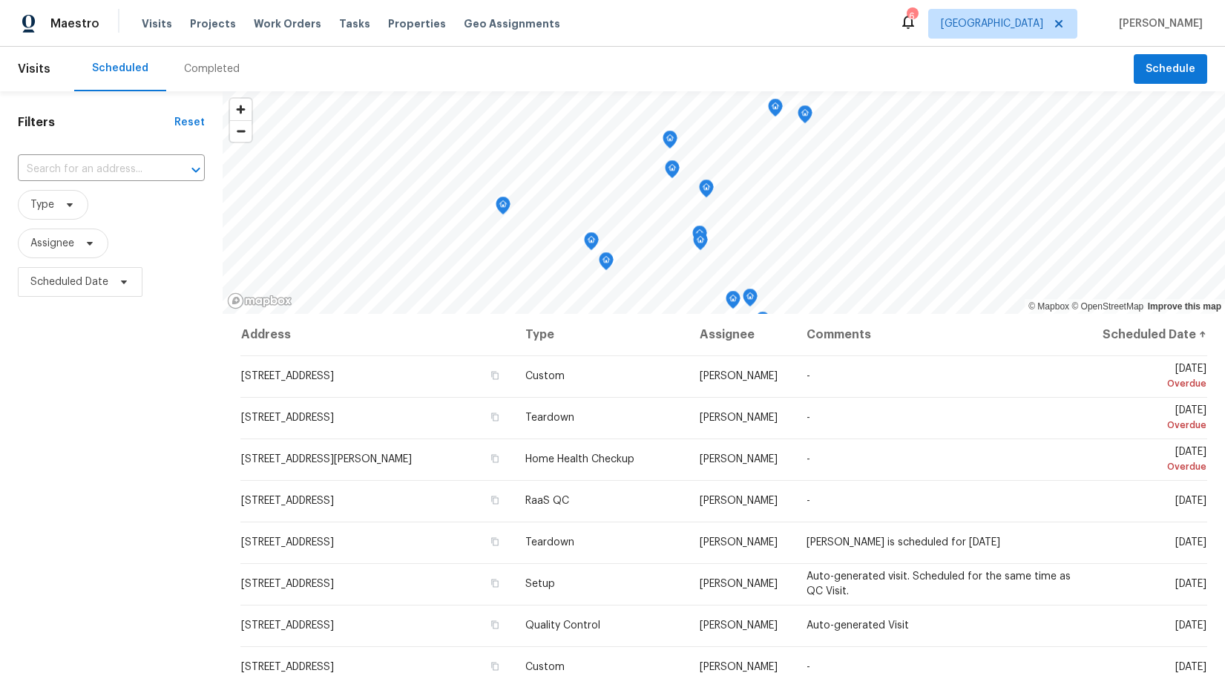
click at [606, 261] on icon "Map marker" at bounding box center [606, 262] width 1 height 2
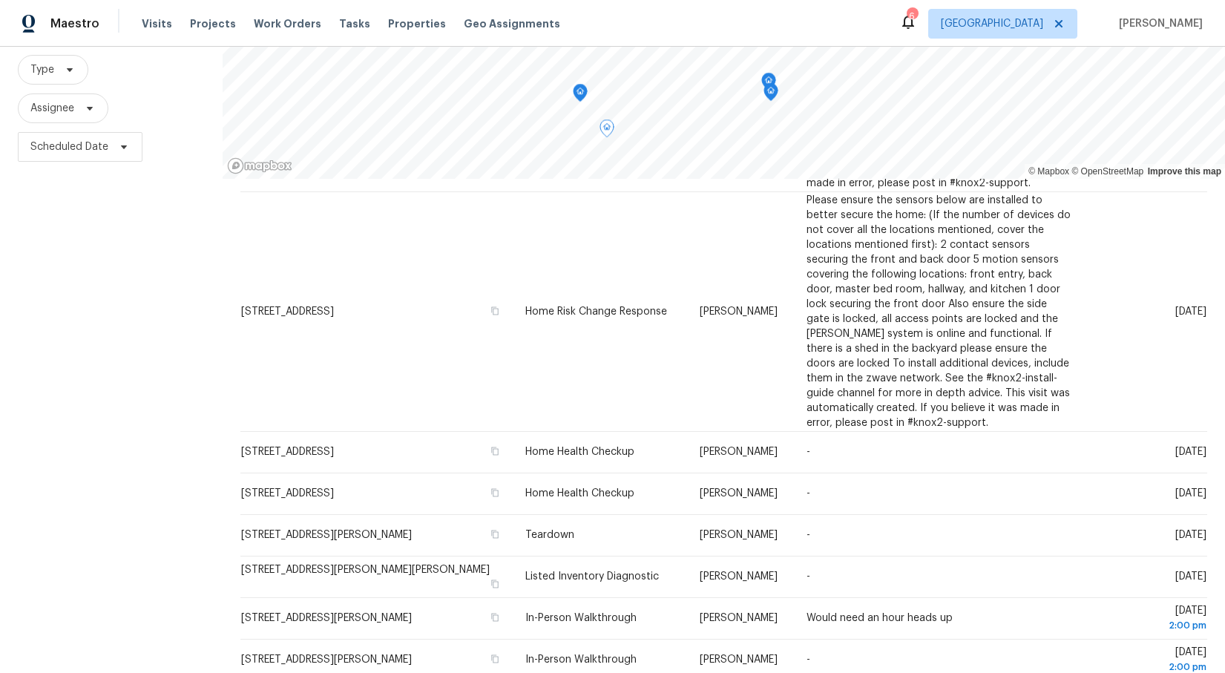
scroll to position [179, 0]
